Goal: Information Seeking & Learning: Compare options

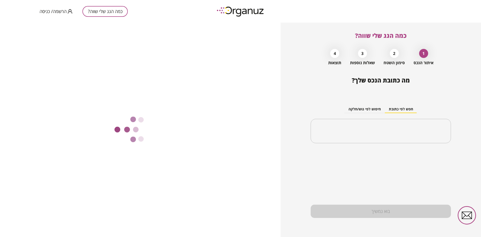
click at [60, 10] on span "הרשמה/ כניסה" at bounding box center [53, 11] width 27 height 5
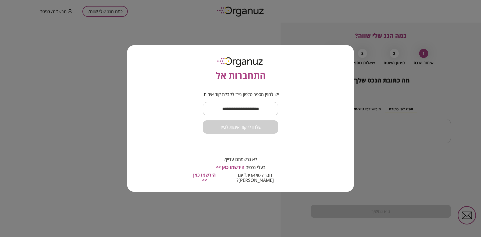
click at [247, 108] on input "text" at bounding box center [240, 108] width 75 height 15
type input "**********"
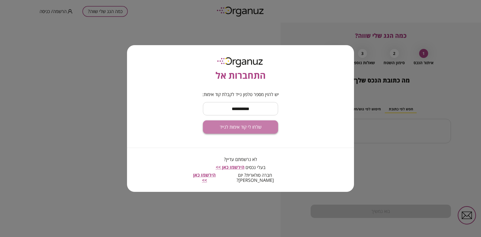
click at [238, 126] on span "שלחו לי קוד אימות לנייד" at bounding box center [240, 127] width 42 height 6
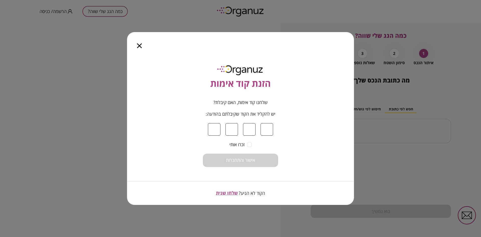
type input "*"
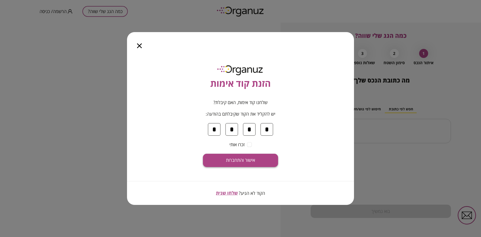
type input "*"
click at [241, 161] on span "אישור והתחברות" at bounding box center [240, 160] width 29 height 6
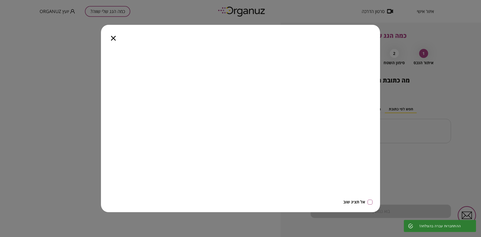
click at [113, 40] on icon "button" at bounding box center [113, 38] width 5 height 5
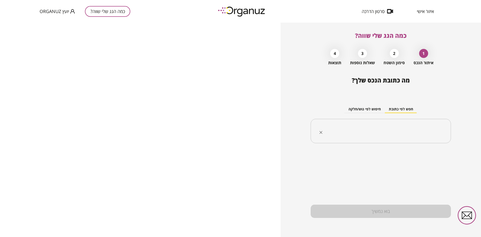
click at [390, 130] on input "text" at bounding box center [382, 131] width 124 height 13
type input "*"
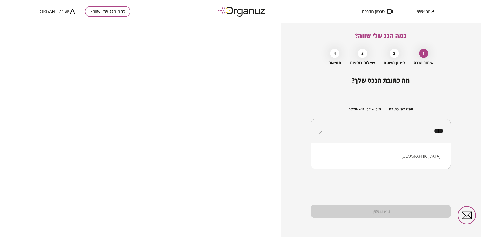
click at [425, 159] on li "[GEOGRAPHIC_DATA]" at bounding box center [380, 155] width 127 height 9
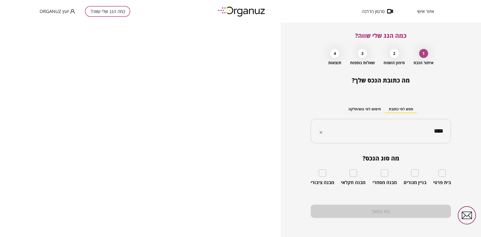
type input "****"
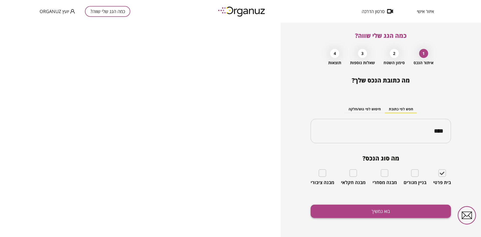
click at [390, 213] on button "בוא נמשיך" at bounding box center [380, 210] width 140 height 13
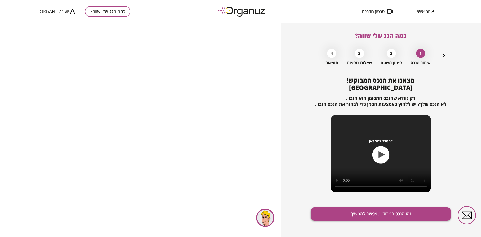
click at [369, 212] on button "זהו הנכס המבוקש, אפשר להמשיך" at bounding box center [380, 213] width 140 height 13
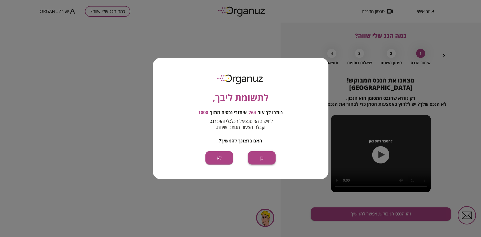
click at [265, 161] on button "כן" at bounding box center [262, 157] width 28 height 13
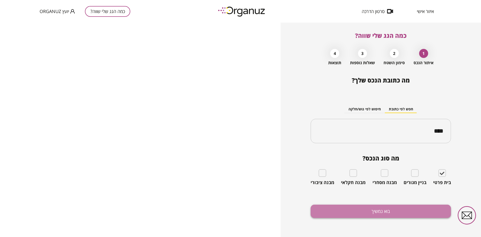
click at [353, 208] on button "בוא נמשיך" at bounding box center [380, 210] width 140 height 13
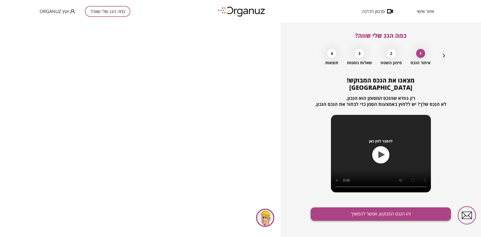
click at [357, 211] on button "זהו הנכס המבוקש, אפשר להמשיך" at bounding box center [380, 213] width 140 height 13
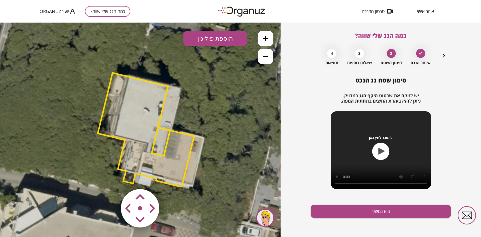
click at [110, 178] on area at bounding box center [110, 178] width 0 height 0
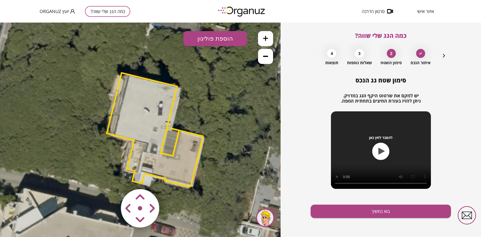
click at [110, 178] on area at bounding box center [110, 178] width 0 height 0
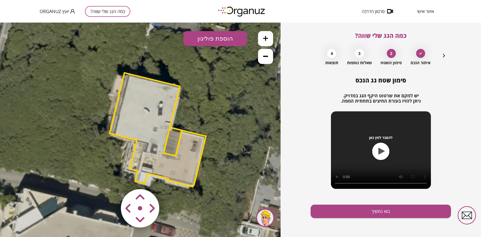
click at [110, 178] on area at bounding box center [110, 178] width 0 height 0
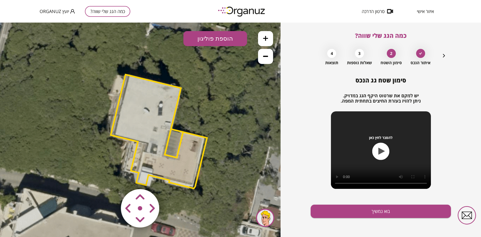
click at [110, 178] on area at bounding box center [110, 178] width 0 height 0
click at [199, 40] on button "הוספת פוליגון" at bounding box center [215, 38] width 64 height 15
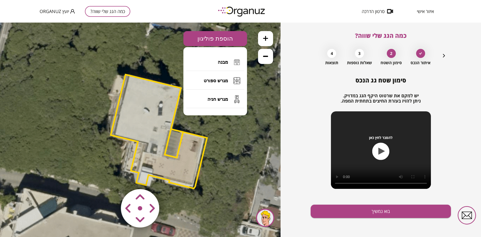
click at [213, 35] on button "הוספת פוליגון" at bounding box center [215, 38] width 64 height 15
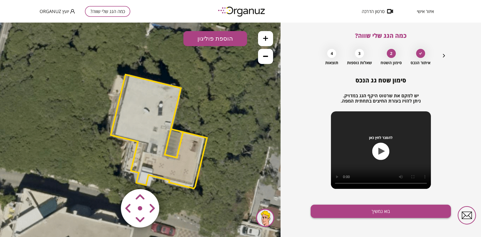
click at [354, 209] on button "בוא נמשיך" at bounding box center [380, 210] width 140 height 13
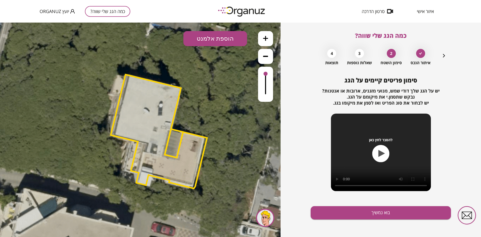
click at [201, 36] on button "הוספת אלמנט" at bounding box center [215, 38] width 64 height 15
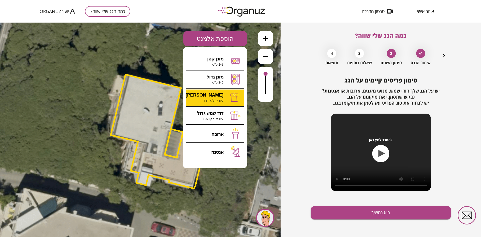
click at [211, 93] on div ".st0 { fill: #FFFFFF; } 10" at bounding box center [140, 130] width 280 height 214
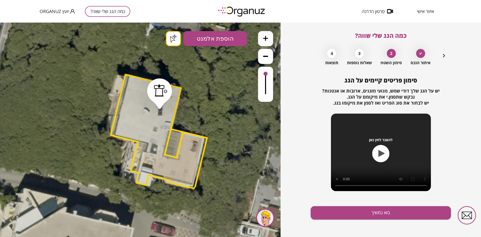
click at [200, 42] on button "הוספת אלמנט" at bounding box center [215, 38] width 64 height 15
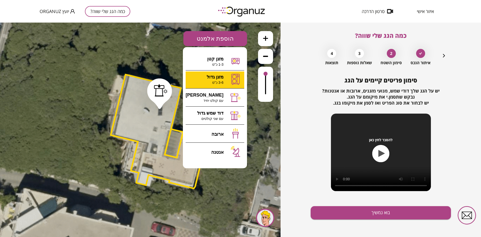
click at [201, 81] on div ".st0 { fill: #FFFFFF; } .st0 { fill: #FFFFFF; }" at bounding box center [140, 130] width 280 height 214
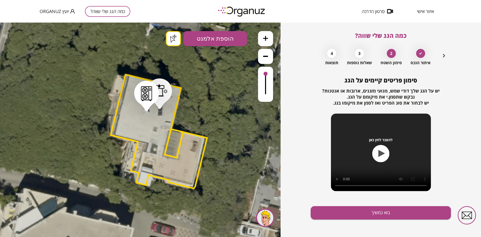
click at [382, 214] on button "בוא נמשיך" at bounding box center [380, 212] width 140 height 13
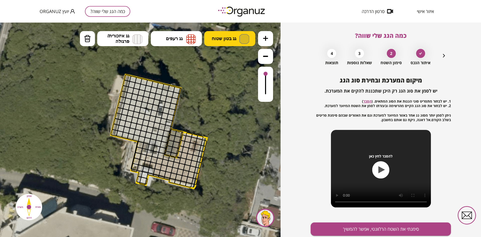
click at [235, 40] on span "גג בטון שטוח" at bounding box center [223, 39] width 25 height 6
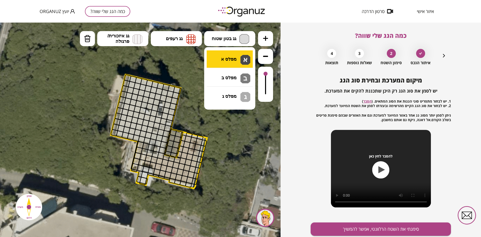
click at [237, 59] on div ".st0 { fill: #FFFFFF; } .st0 { fill: #FFFFFF; }" at bounding box center [140, 130] width 280 height 214
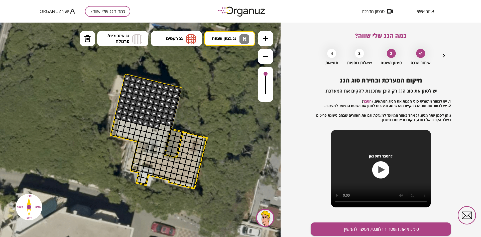
drag, startPoint x: 125, startPoint y: 79, endPoint x: 169, endPoint y: 81, distance: 44.1
click at [179, 40] on span "גג רעפים" at bounding box center [174, 39] width 17 height 6
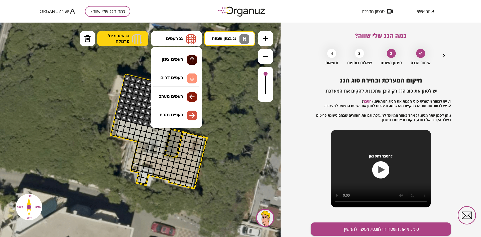
click at [134, 39] on img at bounding box center [137, 39] width 10 height 10
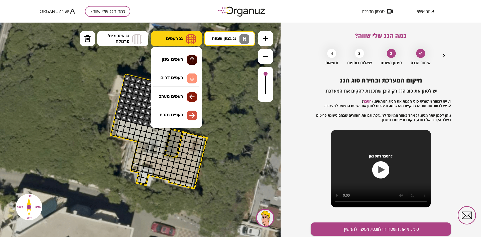
click at [177, 43] on button "גג רעפים" at bounding box center [176, 38] width 51 height 15
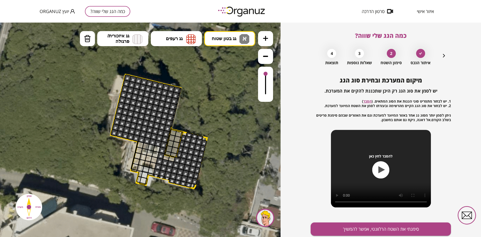
drag, startPoint x: 117, startPoint y: 119, endPoint x: 183, endPoint y: 167, distance: 81.4
click at [352, 226] on button "סימנתי את השטח הרלוונטי, אפשר להמשיך" at bounding box center [380, 228] width 140 height 13
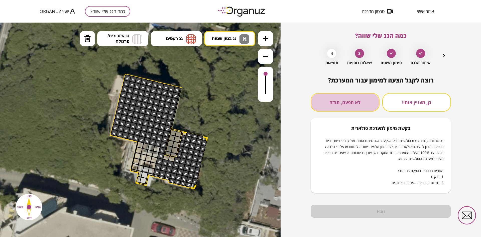
click at [360, 106] on button "לא הפעם, תודה" at bounding box center [344, 102] width 69 height 19
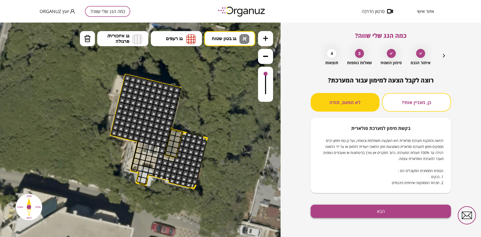
click at [349, 207] on button "הבא" at bounding box center [380, 210] width 140 height 13
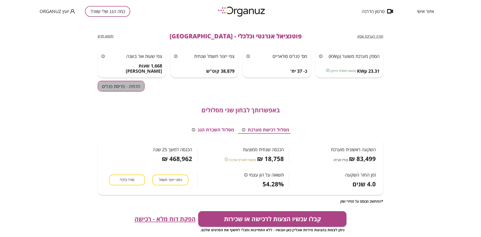
click at [133, 83] on button "הדמיה - פריסת פנלים" at bounding box center [121, 86] width 47 height 11
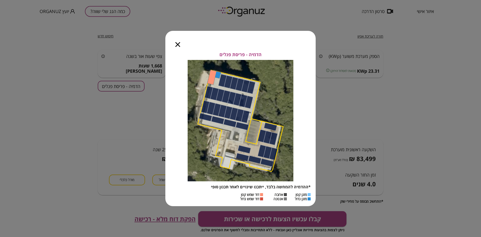
click at [178, 46] on icon "button" at bounding box center [177, 44] width 5 height 5
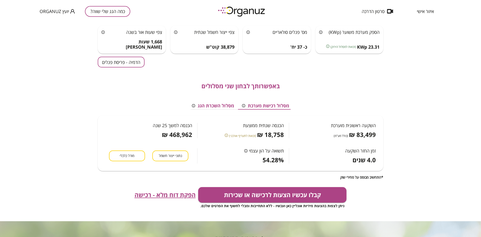
scroll to position [25, 0]
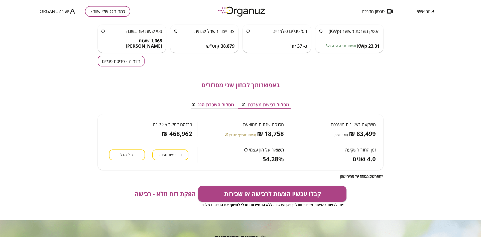
click at [178, 155] on span "נתוני ייצור חשמל" at bounding box center [170, 154] width 23 height 5
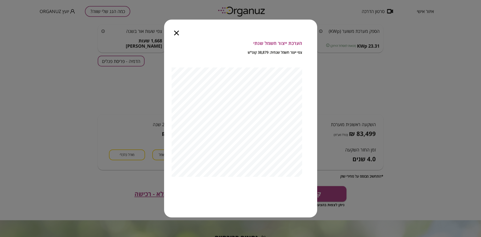
click at [177, 30] on div at bounding box center [176, 30] width 25 height 21
click at [176, 35] on icon "button" at bounding box center [176, 33] width 5 height 5
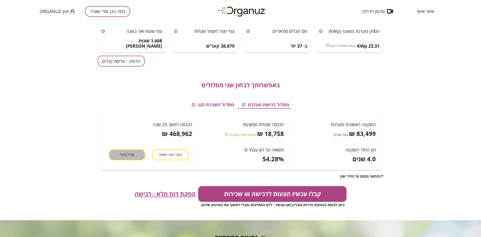
click at [130, 152] on button "מודל כלכלי" at bounding box center [127, 154] width 36 height 11
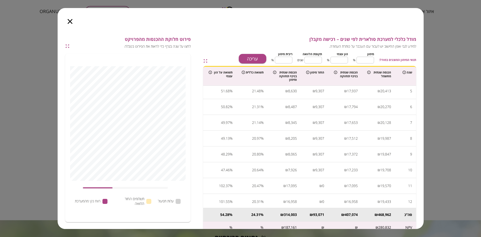
scroll to position [0, 0]
click at [68, 45] on icon "button" at bounding box center [67, 46] width 5 height 5
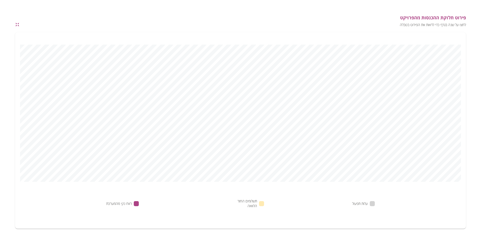
click at [15, 24] on icon "button" at bounding box center [17, 24] width 5 height 5
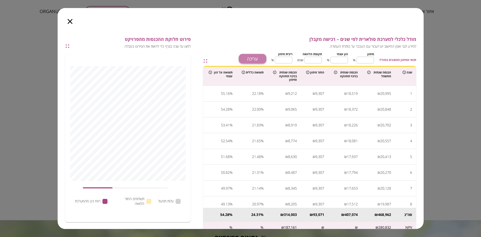
click at [257, 60] on button "עריכה" at bounding box center [253, 59] width 28 height 10
drag, startPoint x: 339, startPoint y: 60, endPoint x: 348, endPoint y: 61, distance: 9.1
click at [348, 61] on div "[PERSON_NAME] ** ​ % הון עצמי ** ​ % תקופת הלוואה ** ​ שנים ריבית [PERSON_NAME]…" at bounding box center [322, 57] width 103 height 13
type input "*"
type input "**"
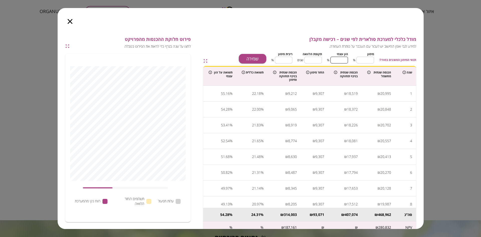
type input "**"
type input "*"
type input "***"
click at [260, 57] on button "שמירה" at bounding box center [253, 59] width 28 height 10
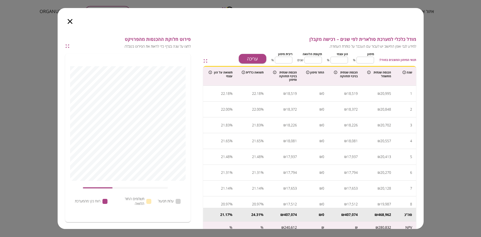
click at [71, 21] on icon "button" at bounding box center [70, 21] width 5 height 5
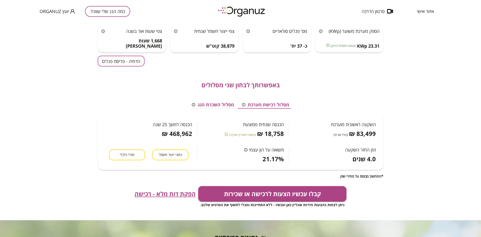
click at [209, 104] on button "מסלול השכרת הגג" at bounding box center [213, 105] width 50 height 8
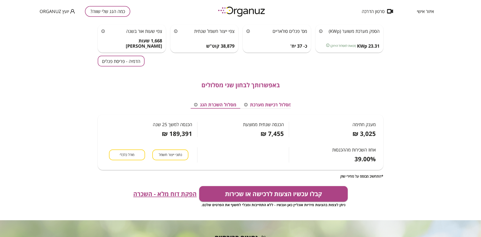
scroll to position [0, -2]
click at [273, 100] on div "מסלול רכישת מערכת מסלול השכרת הגג מענק חתימה 3,025 ₪ הכנסה שנתית ממוצעת 7,455 ₪…" at bounding box center [240, 130] width 285 height 85
click at [274, 104] on button "מסלול רכישת מערכת" at bounding box center [267, 105] width 55 height 8
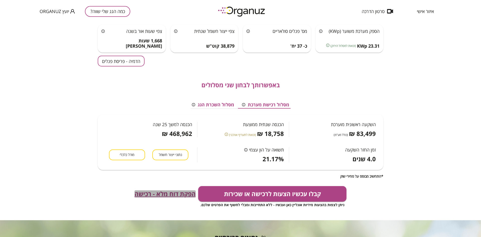
click at [180, 192] on span "הפקת דוח מלא - רכישה" at bounding box center [164, 193] width 61 height 7
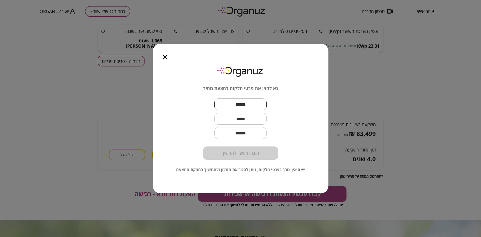
click at [231, 102] on input "text" at bounding box center [240, 104] width 52 height 15
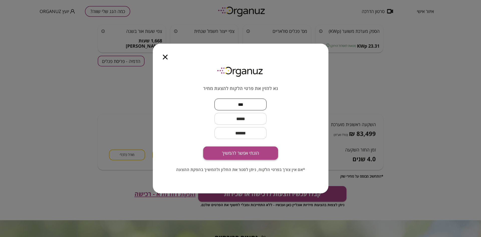
type input "***"
click at [246, 149] on button "הזנתי אפשר להמשיך" at bounding box center [240, 152] width 75 height 13
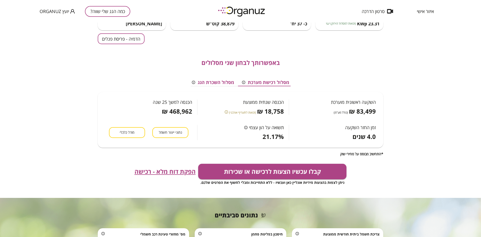
scroll to position [50, 0]
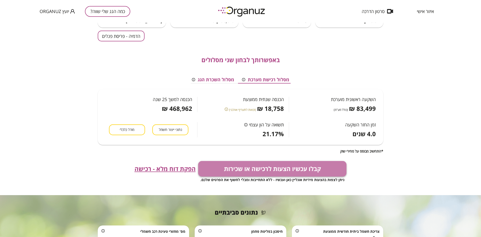
click at [285, 174] on button "קבלו עכשיו הצעות לרכישה או שכירות" at bounding box center [272, 169] width 148 height 16
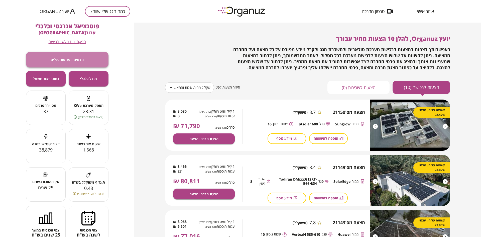
click at [79, 62] on span "הדמיה - פריסת פנלים" at bounding box center [67, 59] width 33 height 4
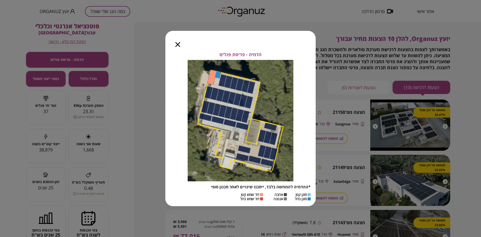
click at [177, 46] on icon "button" at bounding box center [177, 44] width 5 height 5
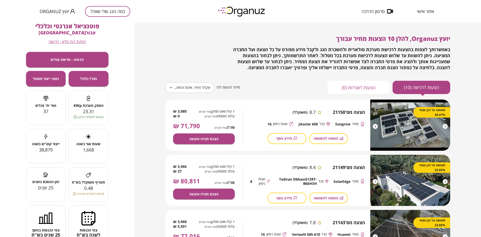
click at [188, 90] on body "**********" at bounding box center [240, 118] width 481 height 237
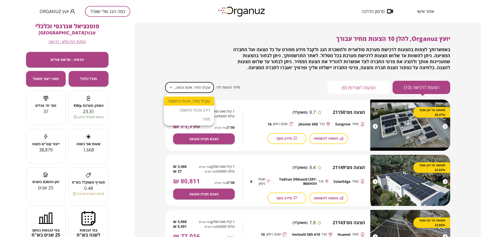
click at [196, 119] on li "מחיר" at bounding box center [189, 118] width 50 height 9
type input "*****"
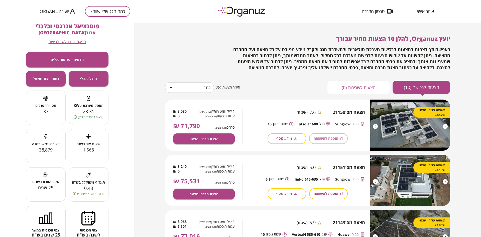
click at [329, 138] on span "הוספה להשוואה" at bounding box center [325, 138] width 25 height 4
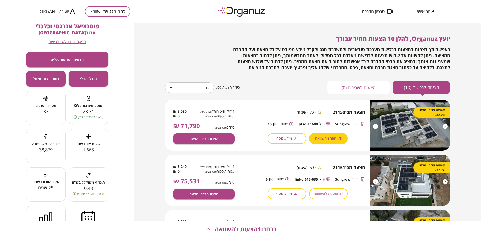
click at [325, 194] on span "הוספה להשוואה" at bounding box center [325, 193] width 25 height 4
click at [283, 229] on button "נבחרו 2 הצעות להשוואה" at bounding box center [240, 229] width 481 height 16
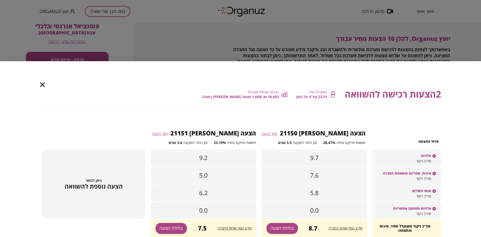
click at [377, 154] on div "עלויות" at bounding box center [406, 153] width 69 height 9
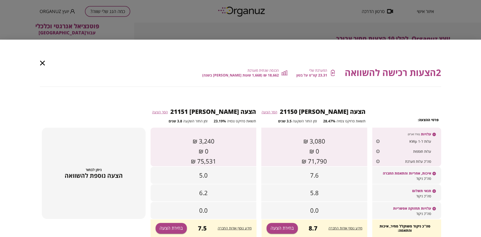
click at [398, 173] on span "איכות, אחריות והתאמת החברה" at bounding box center [406, 173] width 48 height 4
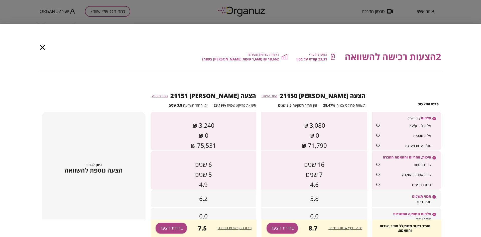
click at [401, 195] on div "תנאי תשלום" at bounding box center [406, 194] width 69 height 9
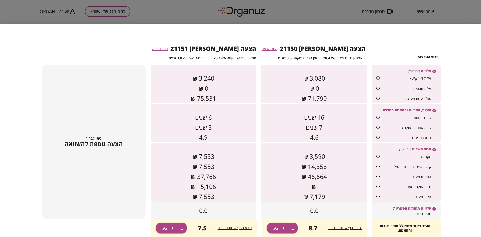
click at [400, 204] on div "עלויות תחזוקה אפשריות" at bounding box center [406, 206] width 69 height 9
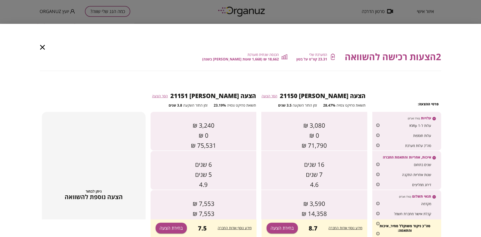
click at [44, 45] on icon "button" at bounding box center [42, 47] width 5 height 5
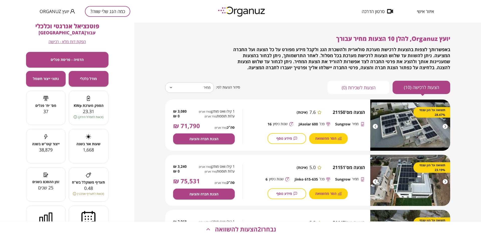
click at [284, 139] on span "מידע נוסף" at bounding box center [284, 138] width 16 height 4
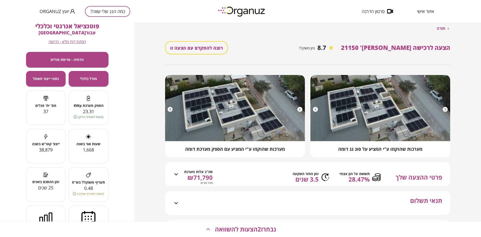
click at [315, 110] on div at bounding box center [315, 109] width 5 height 5
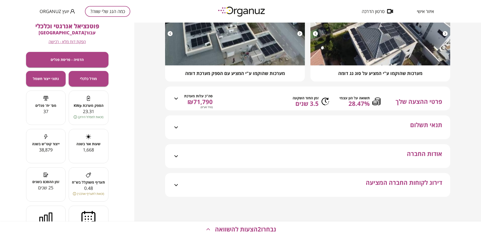
scroll to position [82, 0]
click at [327, 100] on icon at bounding box center [325, 101] width 8 height 8
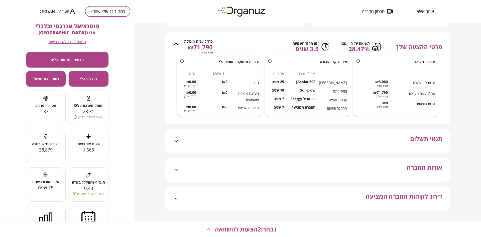
scroll to position [144, 0]
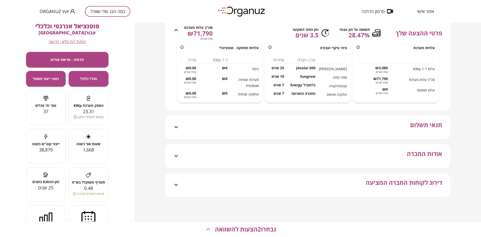
click at [350, 129] on div "תנאי תשלום" at bounding box center [310, 127] width 263 height 24
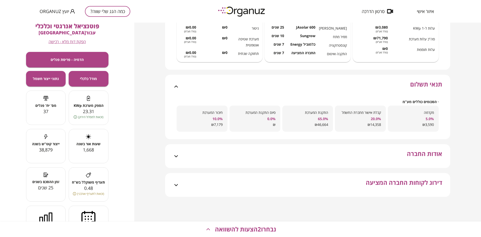
scroll to position [190, 0]
click at [363, 147] on div "אודות החברה" at bounding box center [310, 156] width 263 height 24
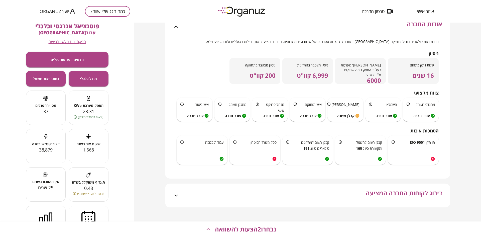
scroll to position [330, 0]
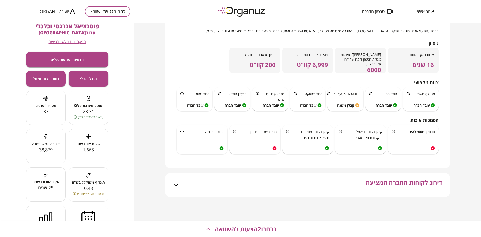
click at [389, 179] on span "דירוג לקוחות החברה המציעה" at bounding box center [403, 188] width 76 height 18
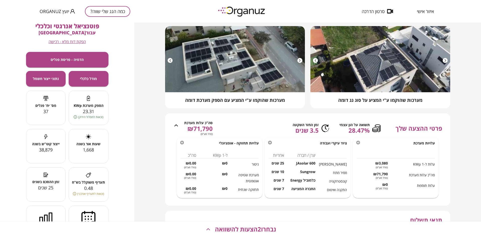
scroll to position [0, 0]
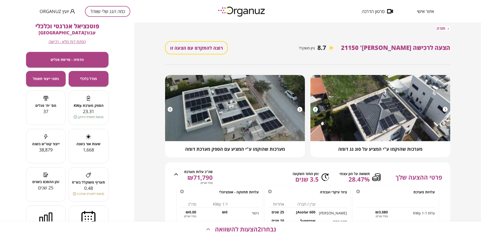
click at [439, 29] on span "חזרה" at bounding box center [440, 28] width 9 height 5
